Goal: Consume media (video, audio): Consume media (video, audio)

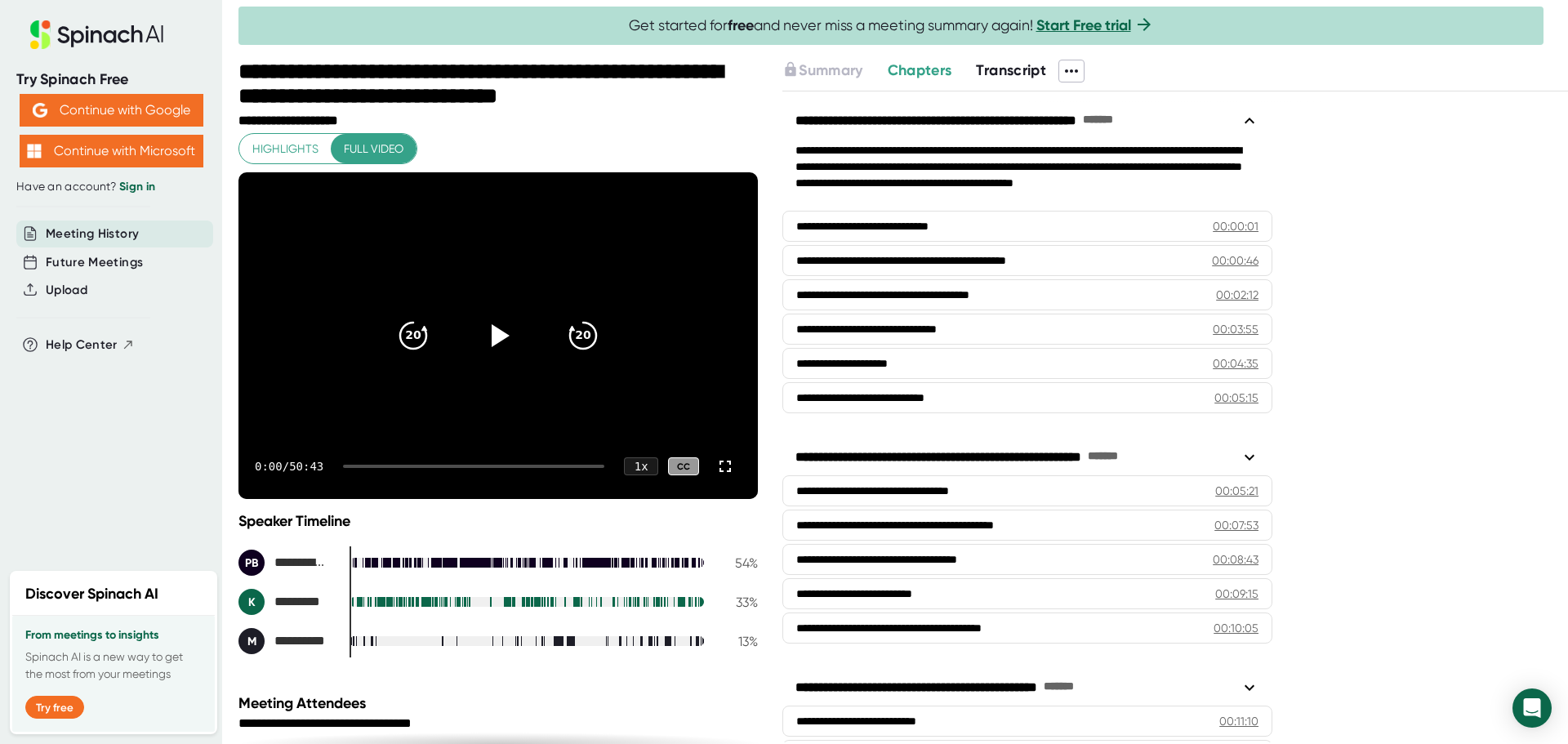
click at [582, 467] on div at bounding box center [474, 466] width 261 height 3
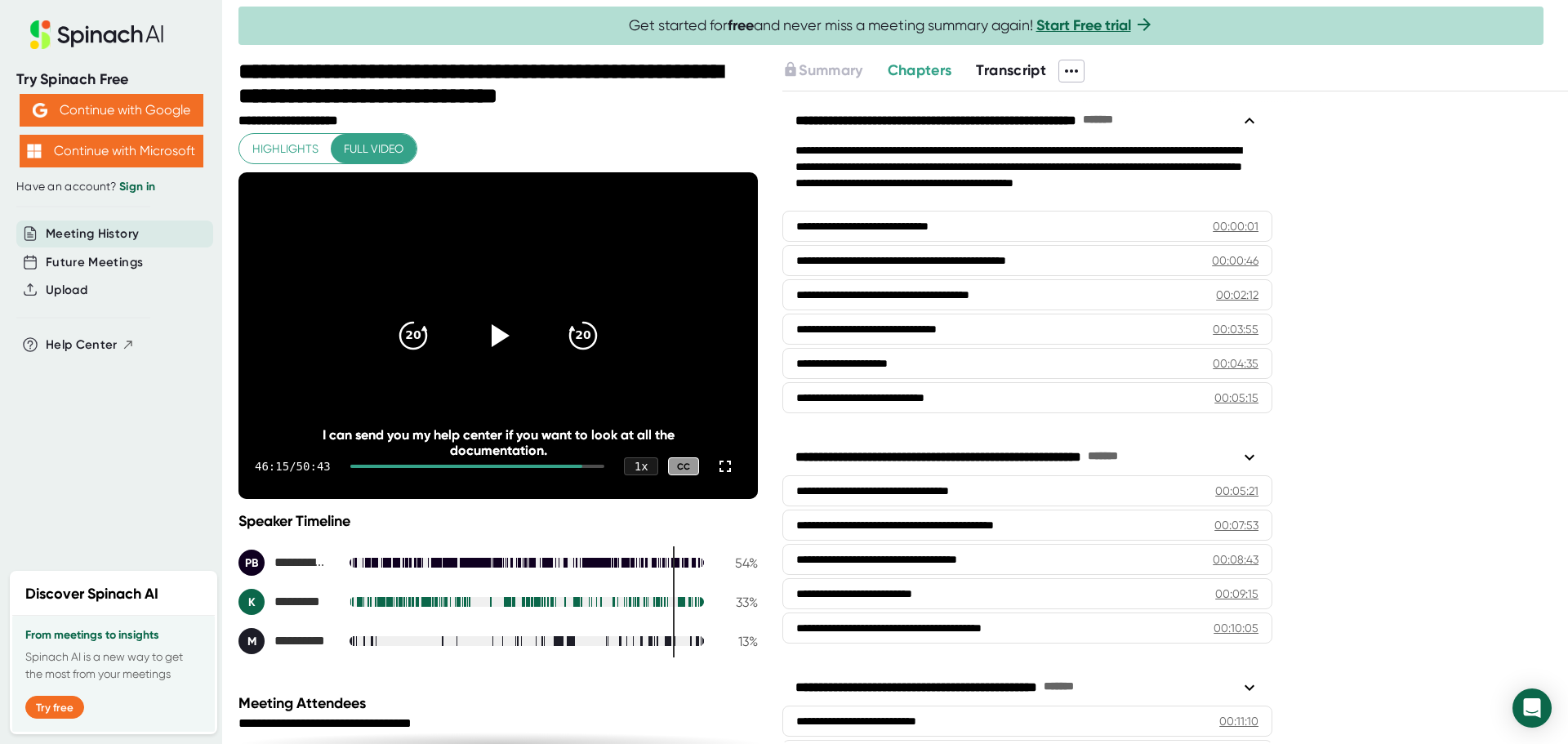
click at [595, 469] on div "46:15 / 50:43 1 x CC" at bounding box center [498, 466] width 520 height 65
click at [593, 467] on div at bounding box center [477, 466] width 254 height 3
click at [597, 468] on div "46:15 / 50:43 1 x CC" at bounding box center [498, 466] width 520 height 65
click at [600, 467] on div at bounding box center [477, 466] width 254 height 3
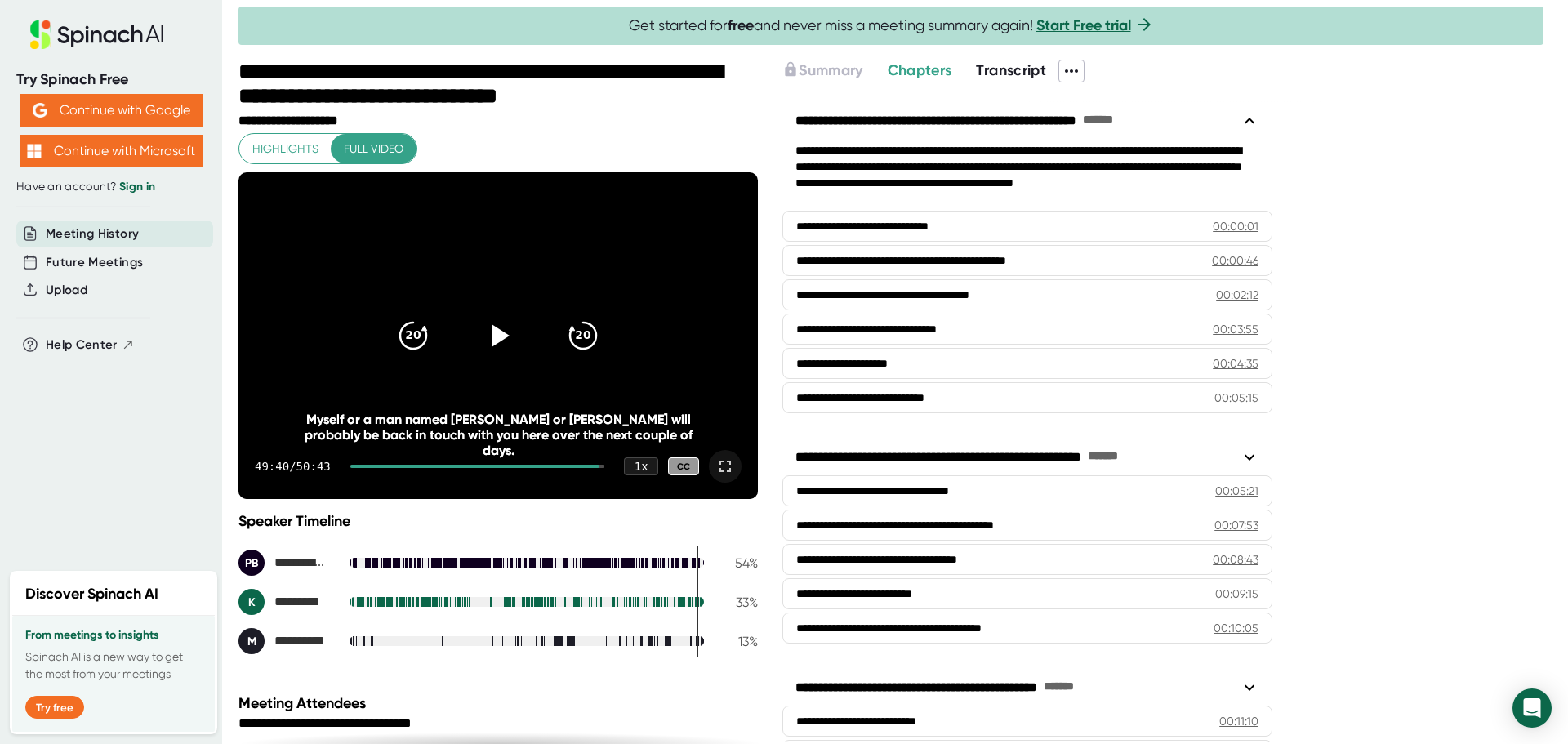
click at [723, 464] on icon at bounding box center [725, 466] width 20 height 20
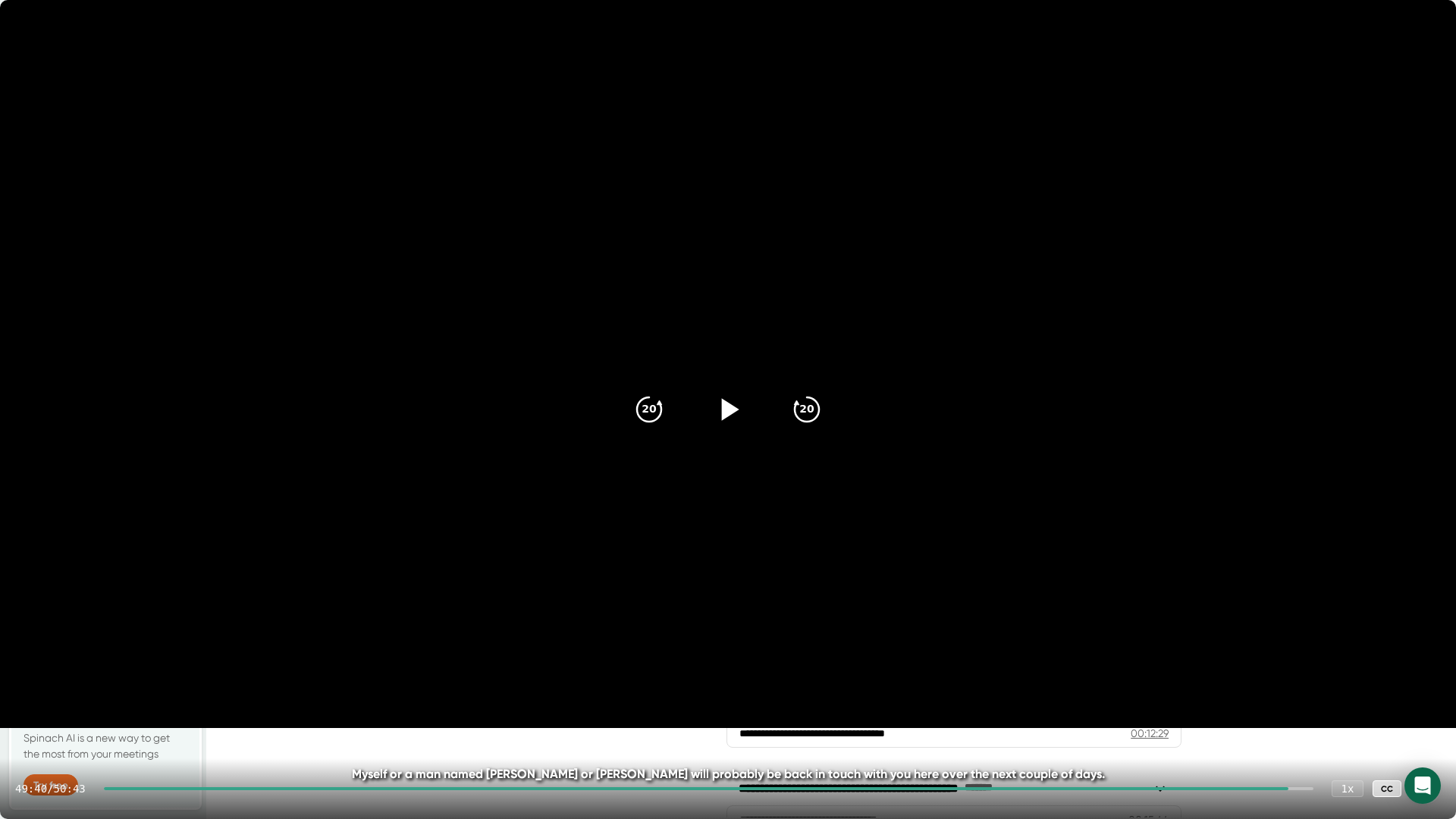
click at [728, 415] on icon at bounding box center [731, 409] width 18 height 22
click at [731, 411] on icon at bounding box center [728, 409] width 38 height 38
click at [1307, 691] on div "50:03 / 50:43 1 x CC" at bounding box center [728, 789] width 1456 height 60
click at [1313, 691] on div "50:03 / 50:43 1 x CC" at bounding box center [728, 789] width 1456 height 60
click at [735, 412] on icon at bounding box center [728, 409] width 38 height 38
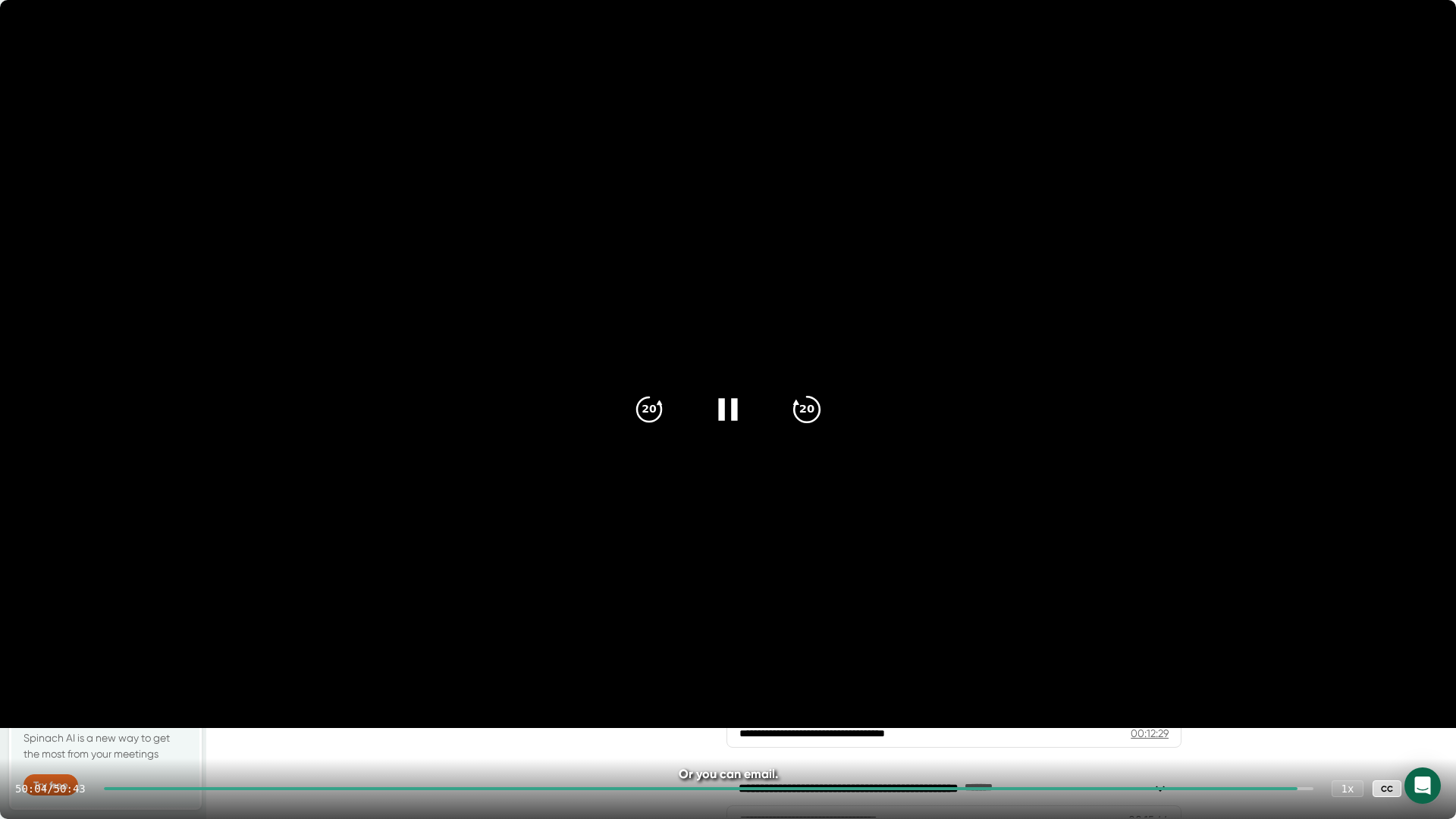
click at [805, 415] on icon "20" at bounding box center [806, 409] width 38 height 38
click at [732, 408] on icon at bounding box center [728, 409] width 19 height 22
click at [1431, 691] on icon at bounding box center [1426, 789] width 19 height 19
